Goal: Find specific page/section: Find specific page/section

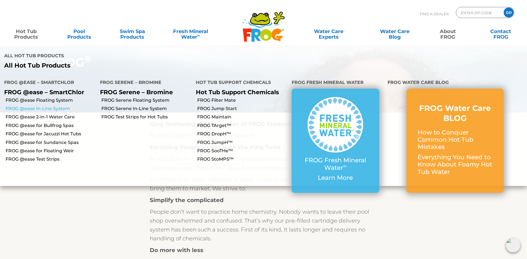
click at [53, 106] on link "FROG @ease In-Line System" at bounding box center [51, 109] width 90 height 6
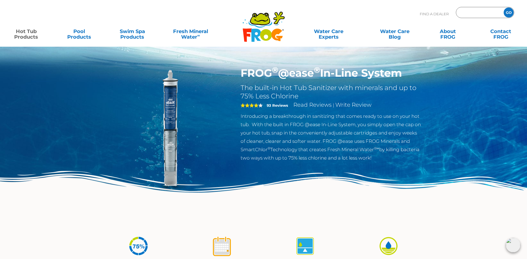
click at [485, 9] on input "Zip Code Form" at bounding box center [478, 13] width 37 height 8
type input "23693"
click at [504, 7] on input "GO" at bounding box center [509, 12] width 10 height 10
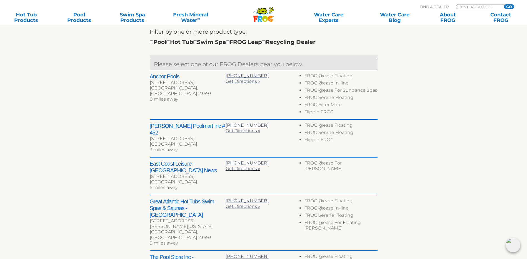
scroll to position [194, 0]
